Goal: Information Seeking & Learning: Learn about a topic

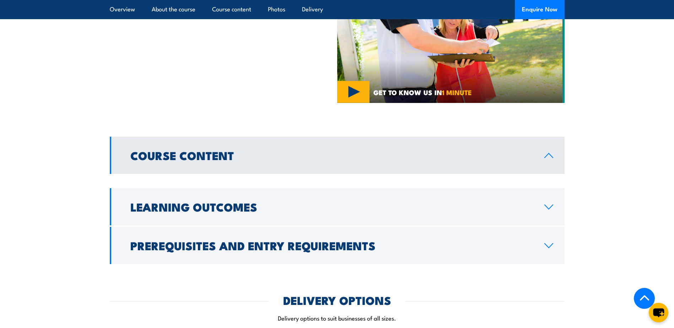
scroll to position [569, 0]
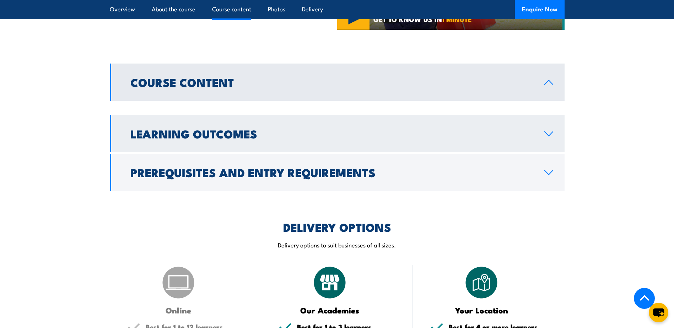
click at [308, 129] on h2 "Learning Outcomes" at bounding box center [331, 134] width 403 height 10
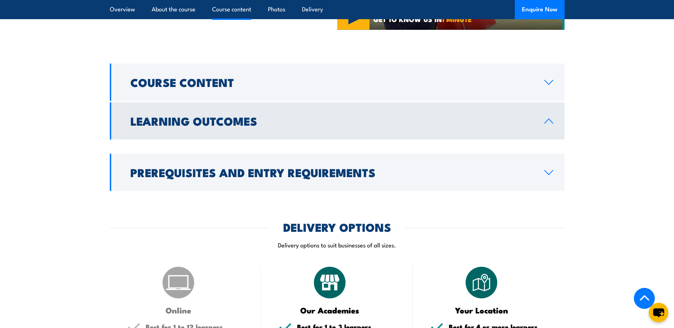
click at [537, 102] on link "Learning Outcomes" at bounding box center [337, 120] width 455 height 37
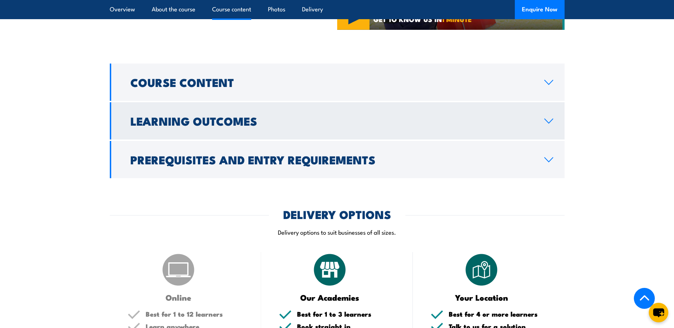
click at [537, 102] on link "Learning Outcomes" at bounding box center [337, 120] width 455 height 37
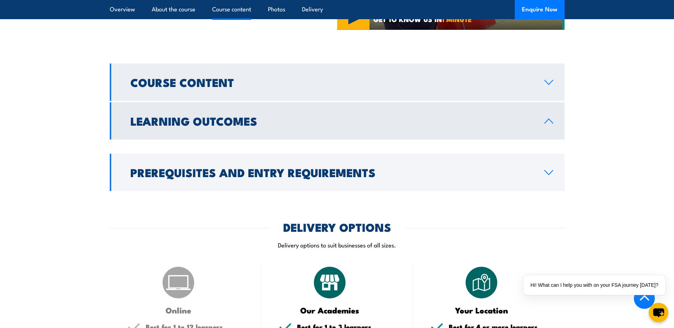
click at [377, 68] on link "Course Content" at bounding box center [337, 82] width 455 height 37
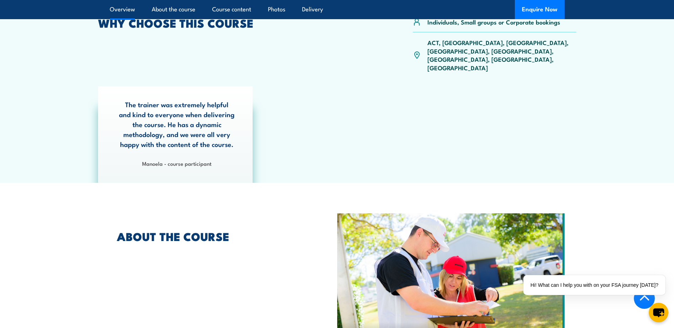
scroll to position [142, 0]
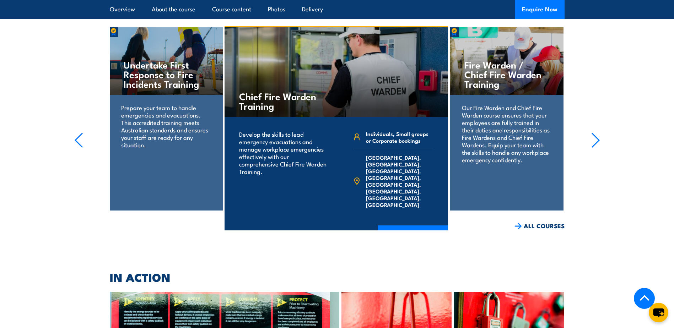
scroll to position [1030, 0]
